Goal: Check status: Check status

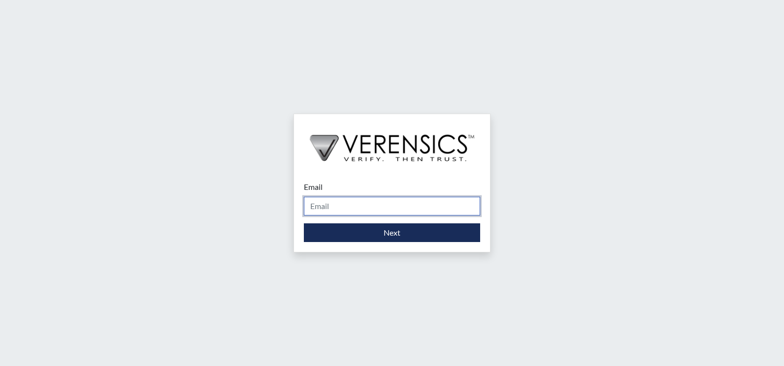
click at [384, 210] on input "Email" at bounding box center [392, 206] width 176 height 19
type input "[PERSON_NAME][EMAIL_ADDRESS][PERSON_NAME][DOMAIN_NAME]"
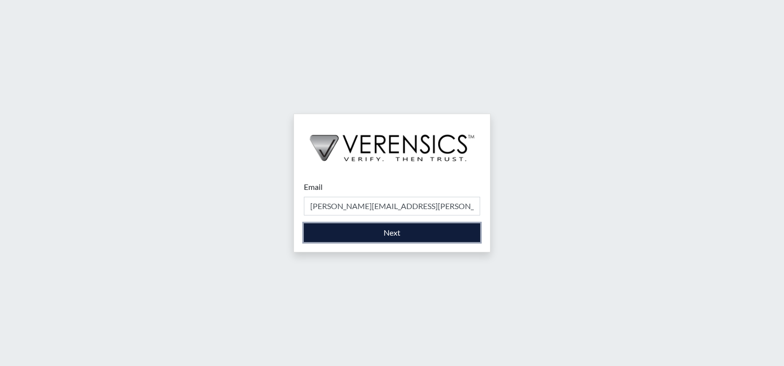
click at [355, 231] on button "Next" at bounding box center [392, 233] width 176 height 19
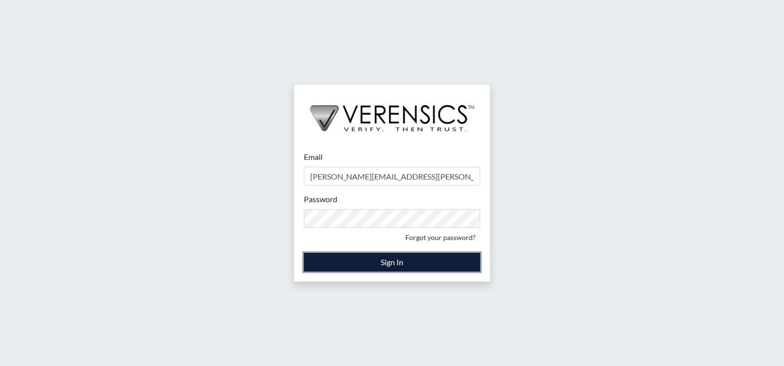
click at [416, 264] on button "Sign In" at bounding box center [392, 262] width 176 height 19
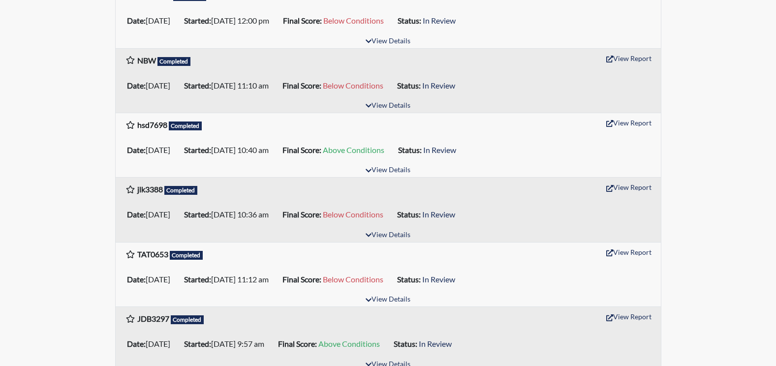
scroll to position [788, 0]
click at [624, 252] on button "View Report" at bounding box center [629, 251] width 54 height 15
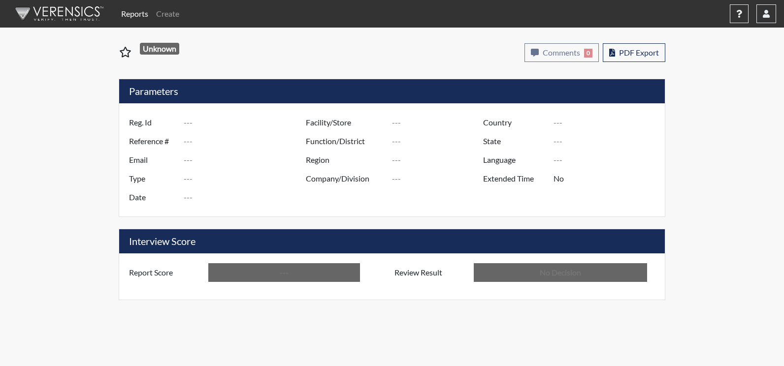
type input "TAT0653"
type input "48494"
type input "---"
type input "Corrections Pre-Employment"
type input "[DATE]"
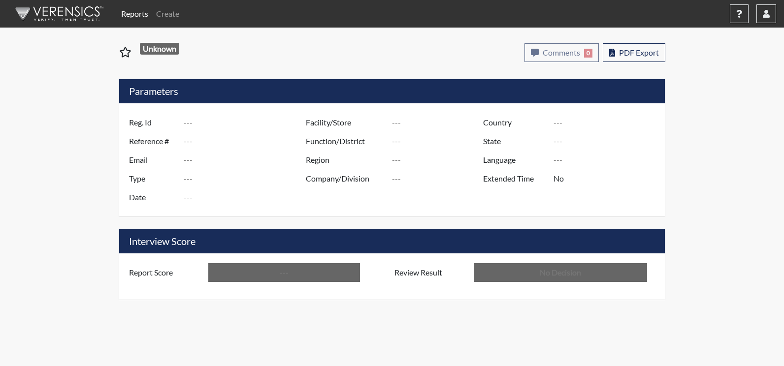
type input "[PERSON_NAME]"
type input "[GEOGRAPHIC_DATA]"
type input "[US_STATE]"
type input "English"
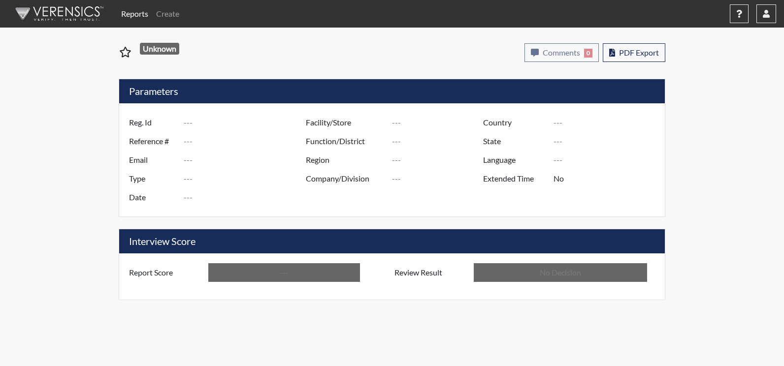
type input "Below Conditions"
type input "In Review"
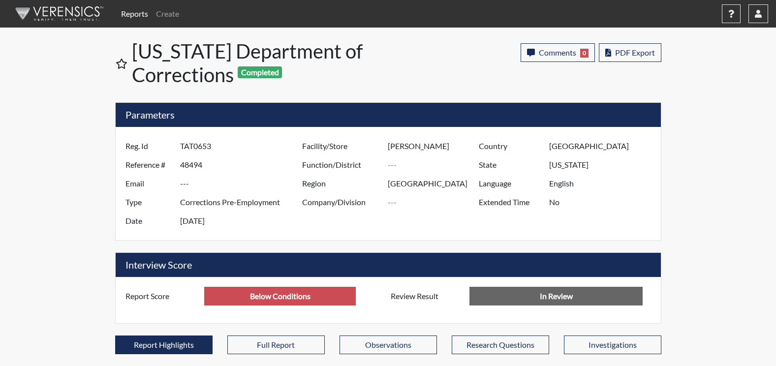
scroll to position [163, 409]
click at [568, 53] on span "Comments" at bounding box center [557, 52] width 37 height 9
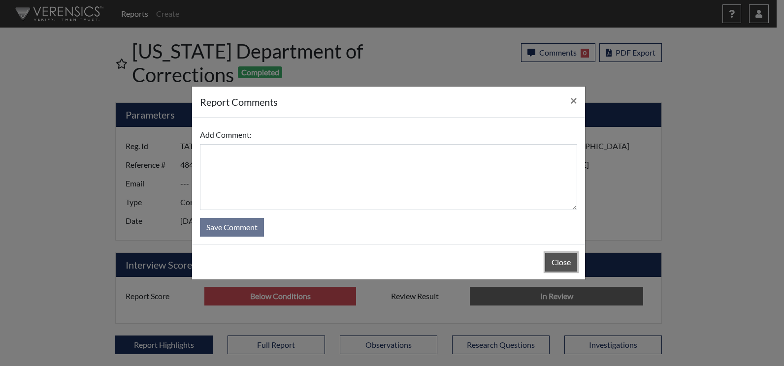
click at [553, 262] on button "Close" at bounding box center [561, 262] width 32 height 19
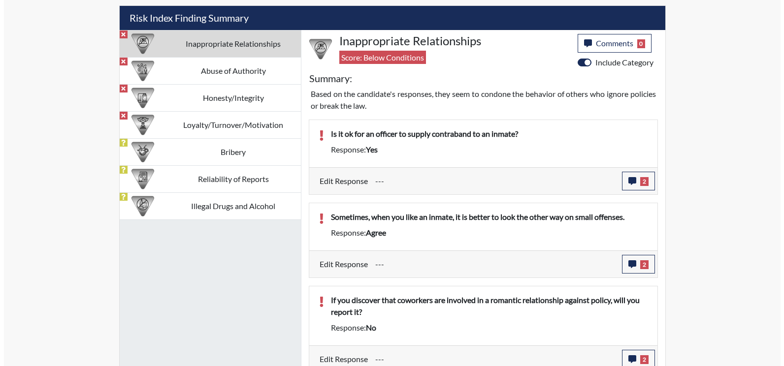
scroll to position [591, 0]
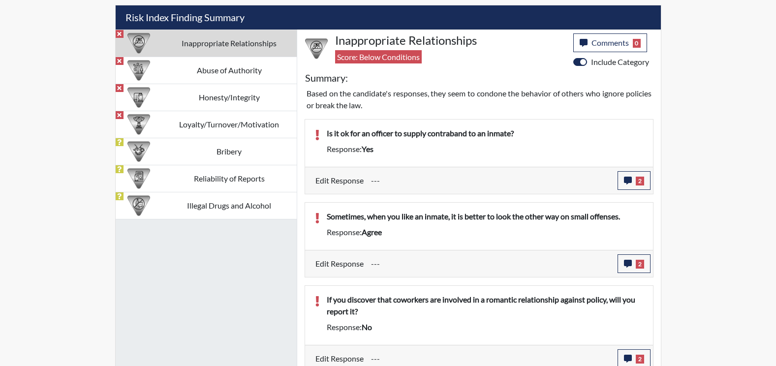
click at [343, 179] on label "Edit Response" at bounding box center [340, 180] width 48 height 19
click at [622, 177] on button "2" at bounding box center [634, 180] width 33 height 19
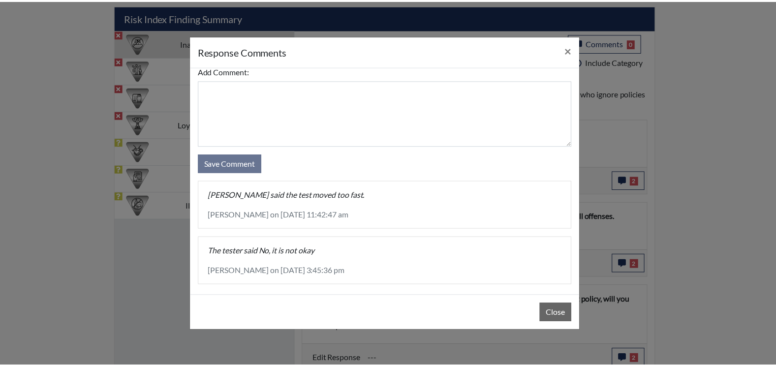
scroll to position [19, 0]
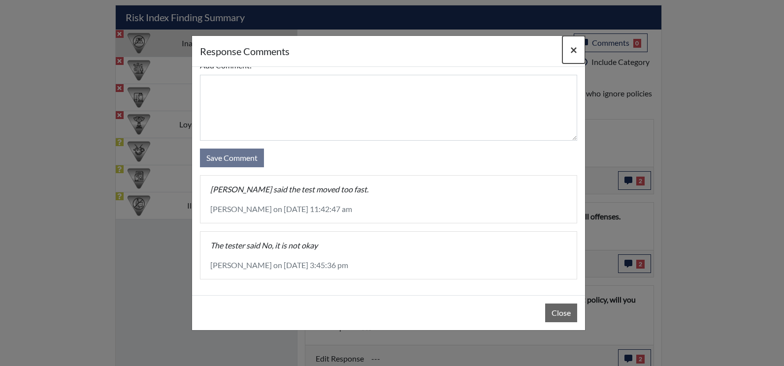
click at [570, 45] on span "×" at bounding box center [573, 49] width 7 height 14
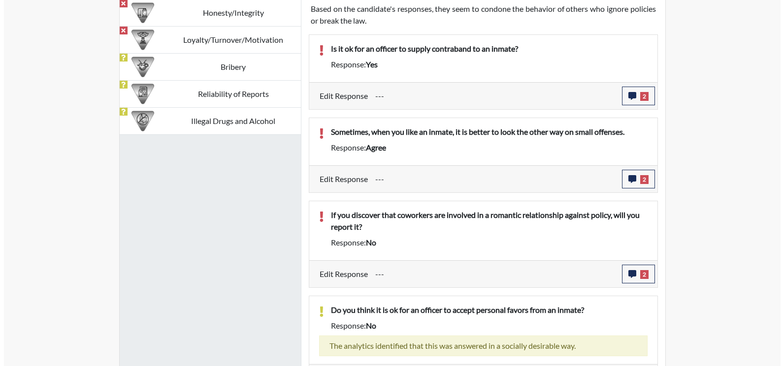
scroll to position [658, 0]
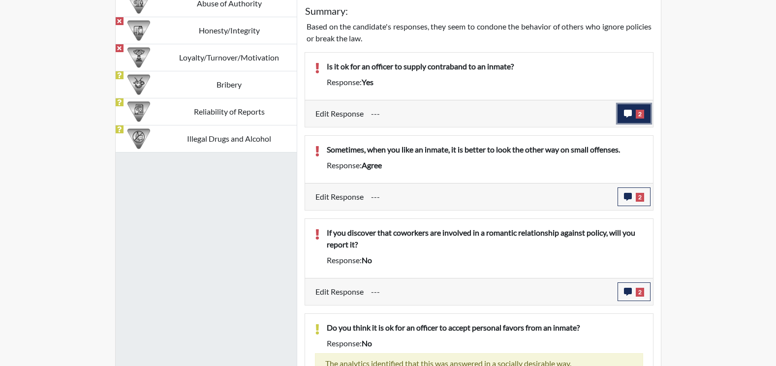
click at [634, 114] on button "2" at bounding box center [634, 113] width 33 height 19
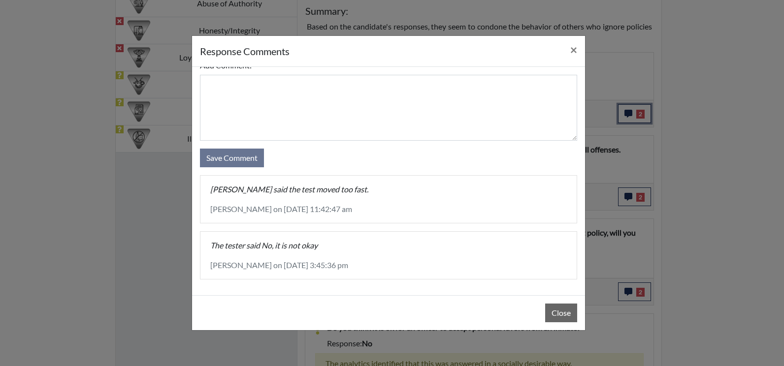
scroll to position [0, 0]
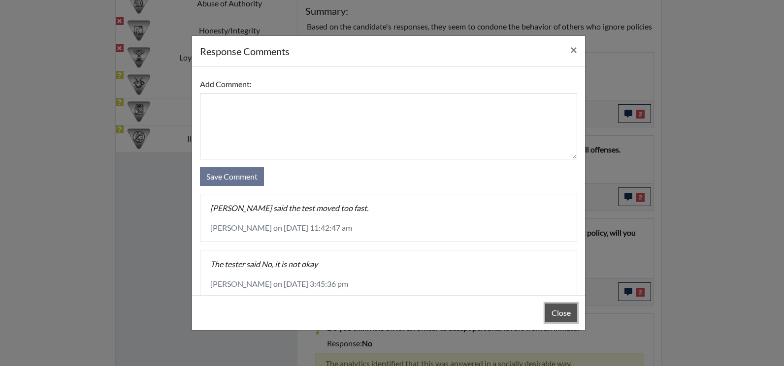
click at [554, 308] on button "Close" at bounding box center [561, 313] width 32 height 19
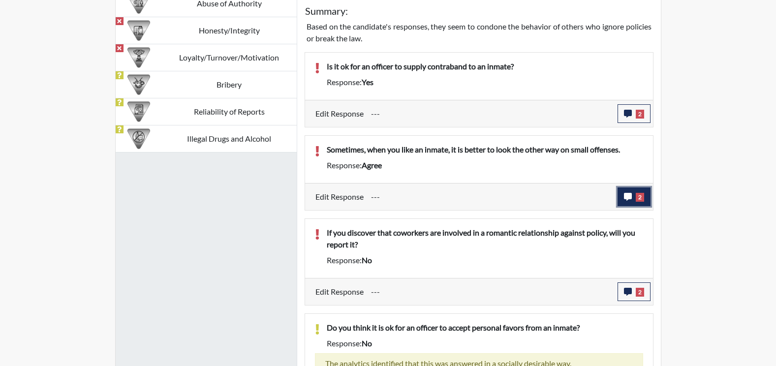
click at [625, 197] on icon "button" at bounding box center [628, 197] width 8 height 8
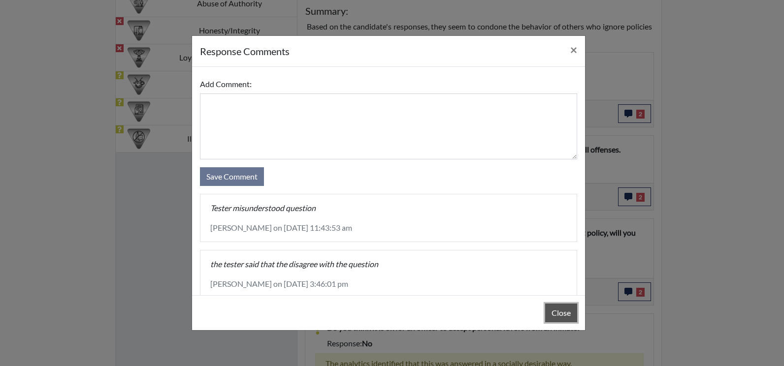
click at [550, 317] on button "Close" at bounding box center [561, 313] width 32 height 19
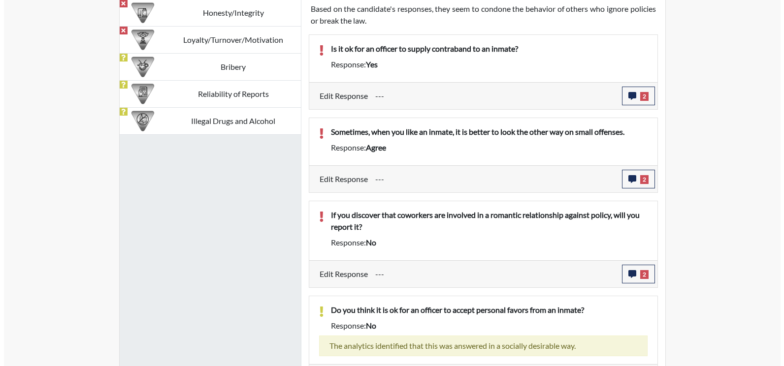
scroll to position [707, 0]
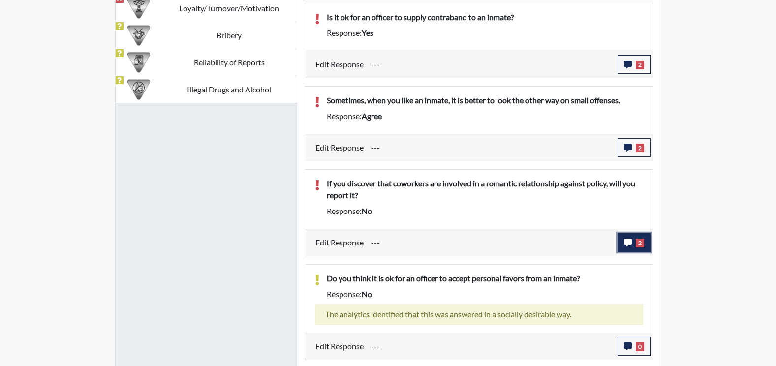
click at [627, 244] on icon "button" at bounding box center [628, 243] width 8 height 8
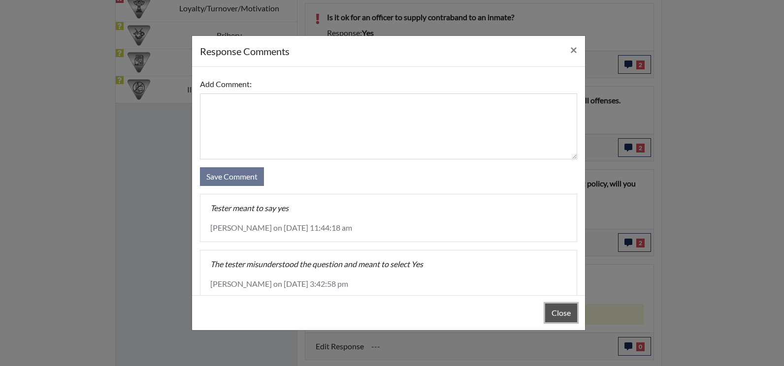
click at [568, 313] on button "Close" at bounding box center [561, 313] width 32 height 19
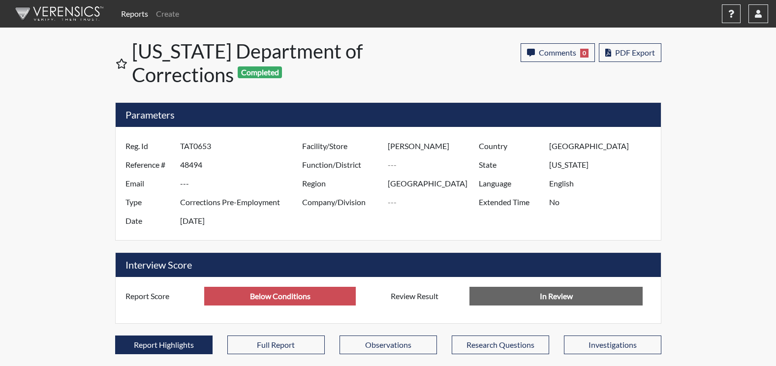
scroll to position [0, 0]
